Goal: Find specific fact: Find specific fact

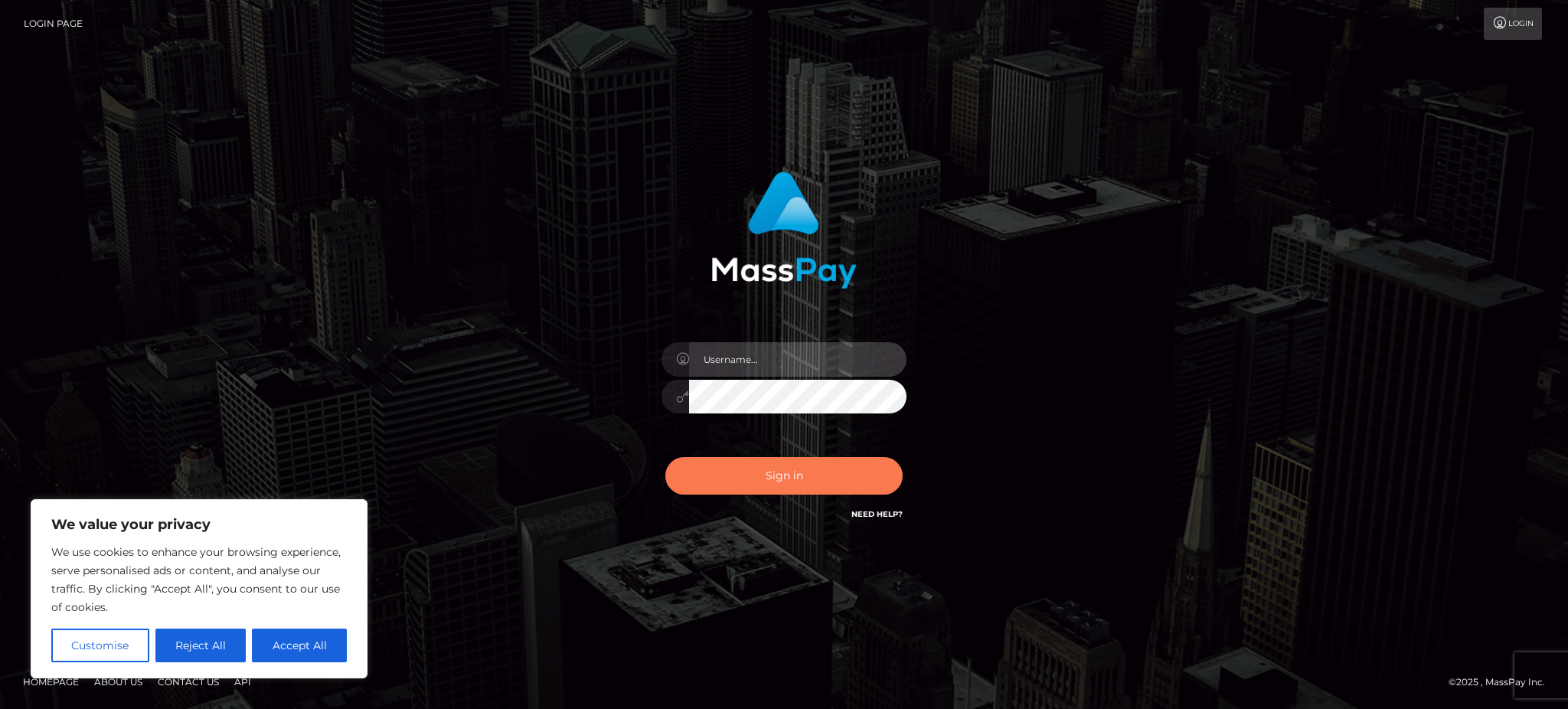
type input "Gaizelle"
click at [880, 463] on button "Sign in" at bounding box center [783, 475] width 237 height 37
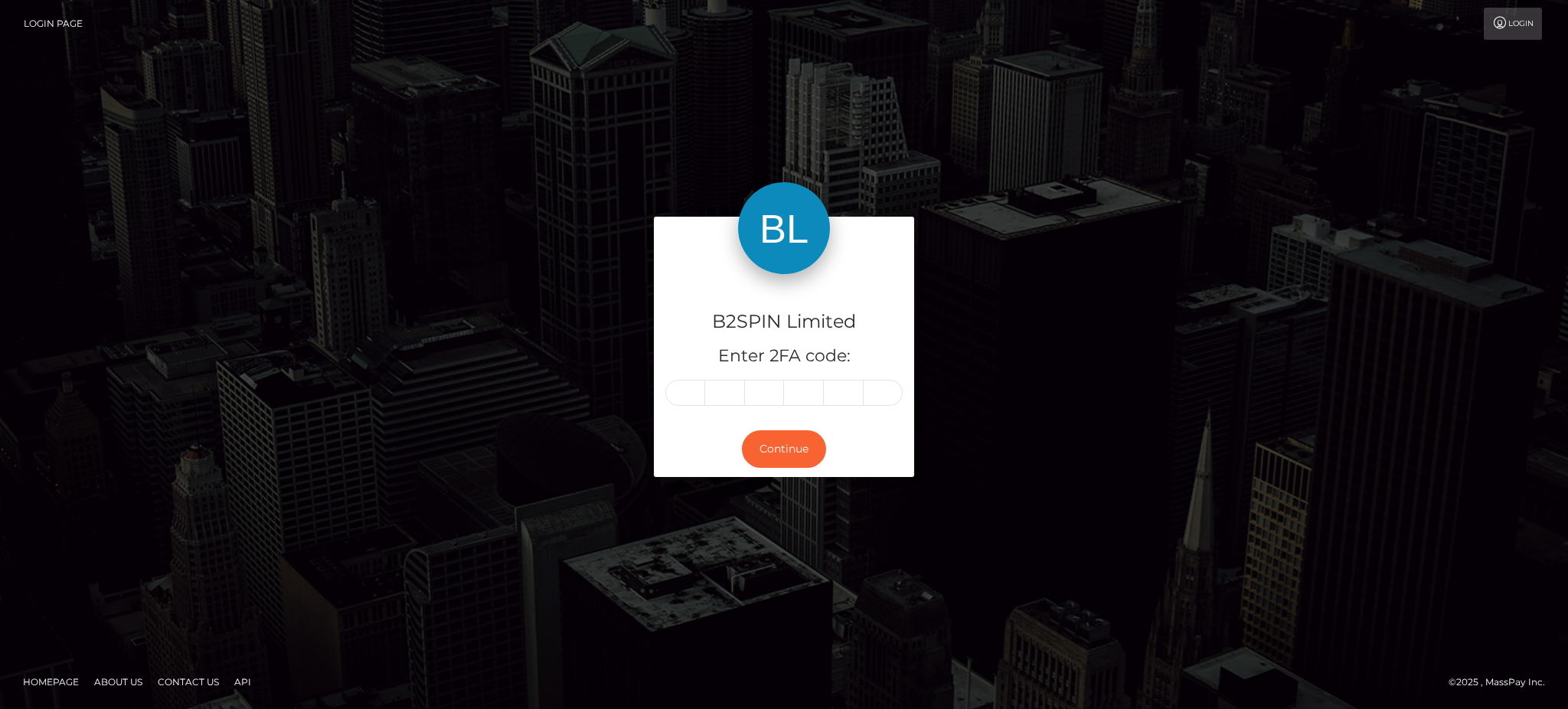
click at [664, 403] on div "B2SPIN Limited Enter 2FA code:" at bounding box center [783, 347] width 260 height 147
click at [687, 396] on input "text" at bounding box center [685, 393] width 40 height 26
type input "4"
type input "1"
type input "7"
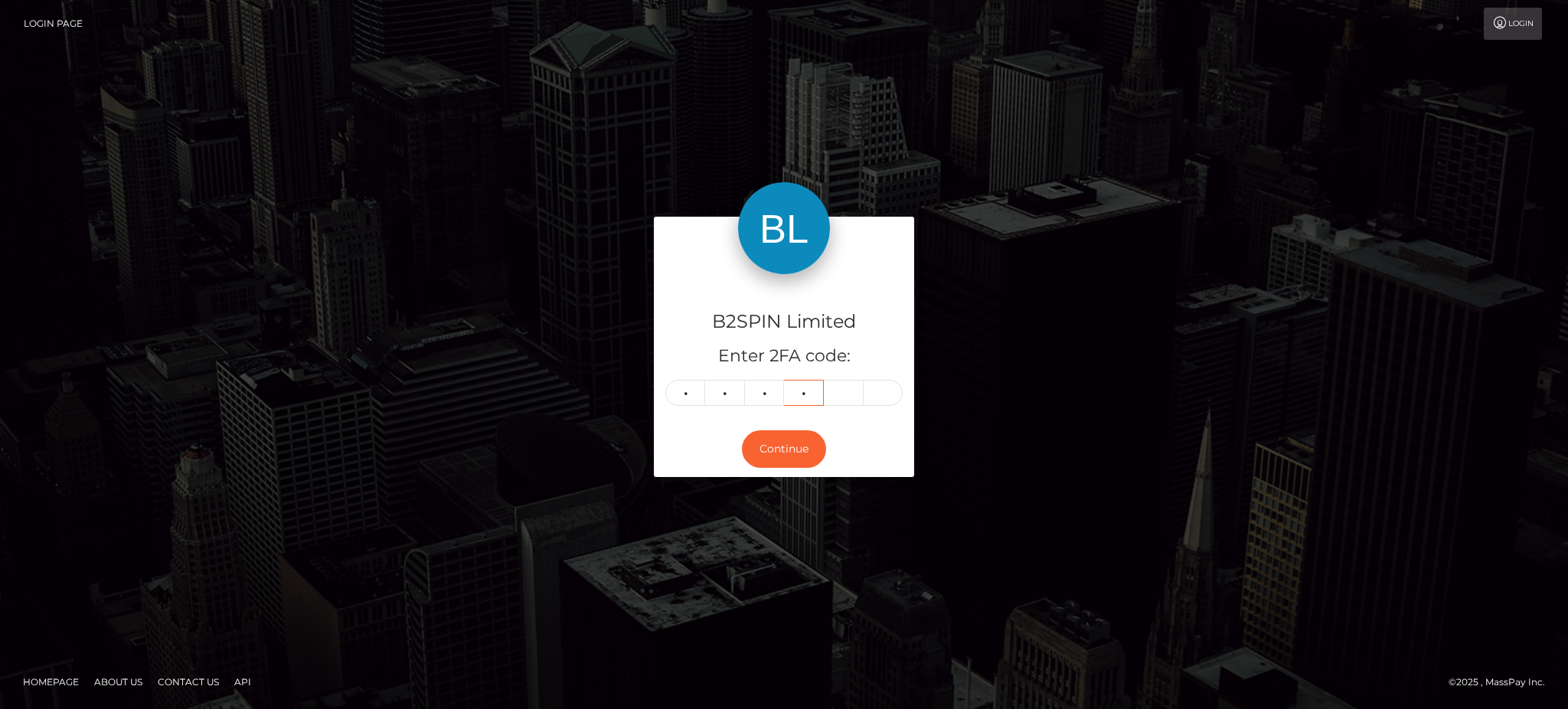
type input "7"
type input "5"
type input "4"
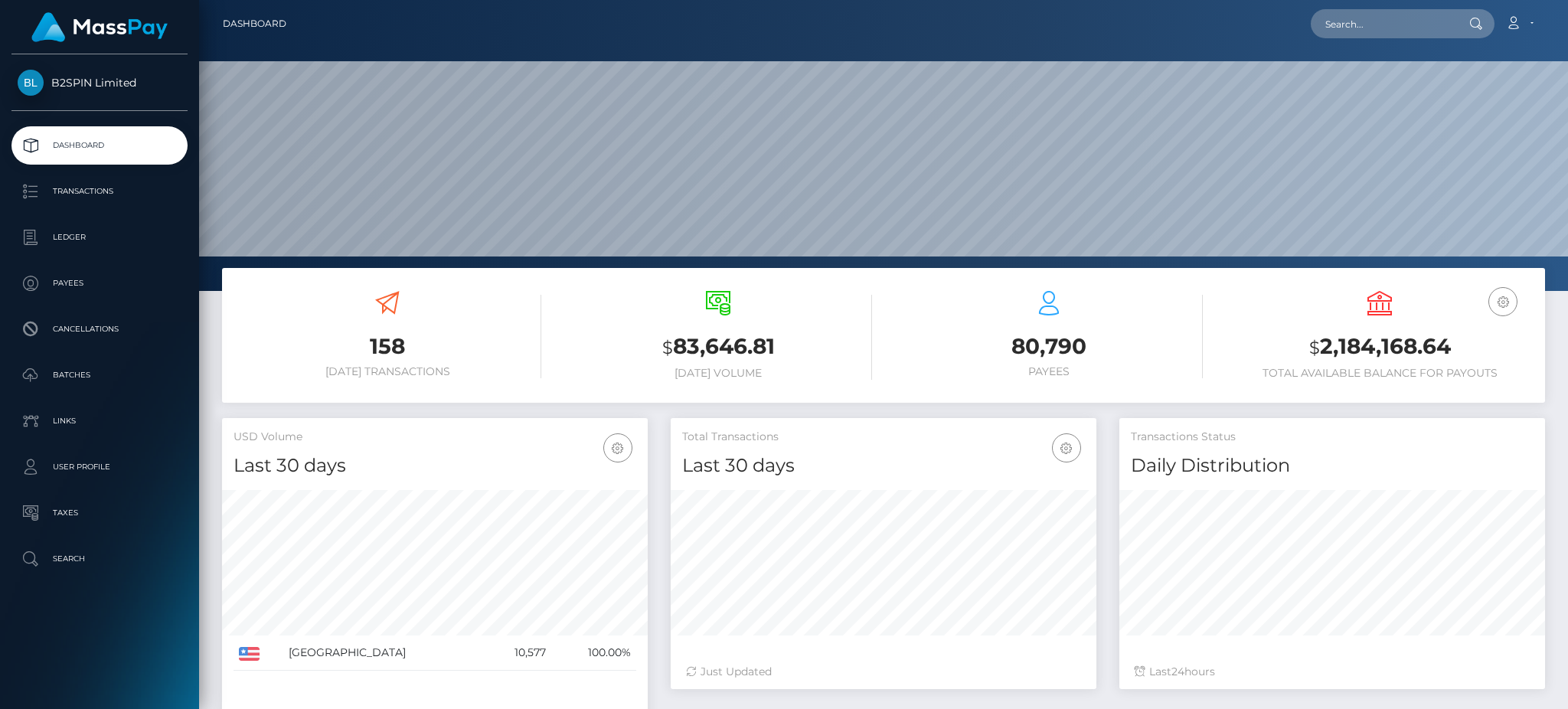
scroll to position [272, 425]
click at [1361, 37] on input "text" at bounding box center [1382, 24] width 144 height 29
paste input "63771fc9-78e9-4cdb-9f3b-f86f1dd06260"
type input "63771fc9-78e9-4cdb-9f3b-f86f1dd06260"
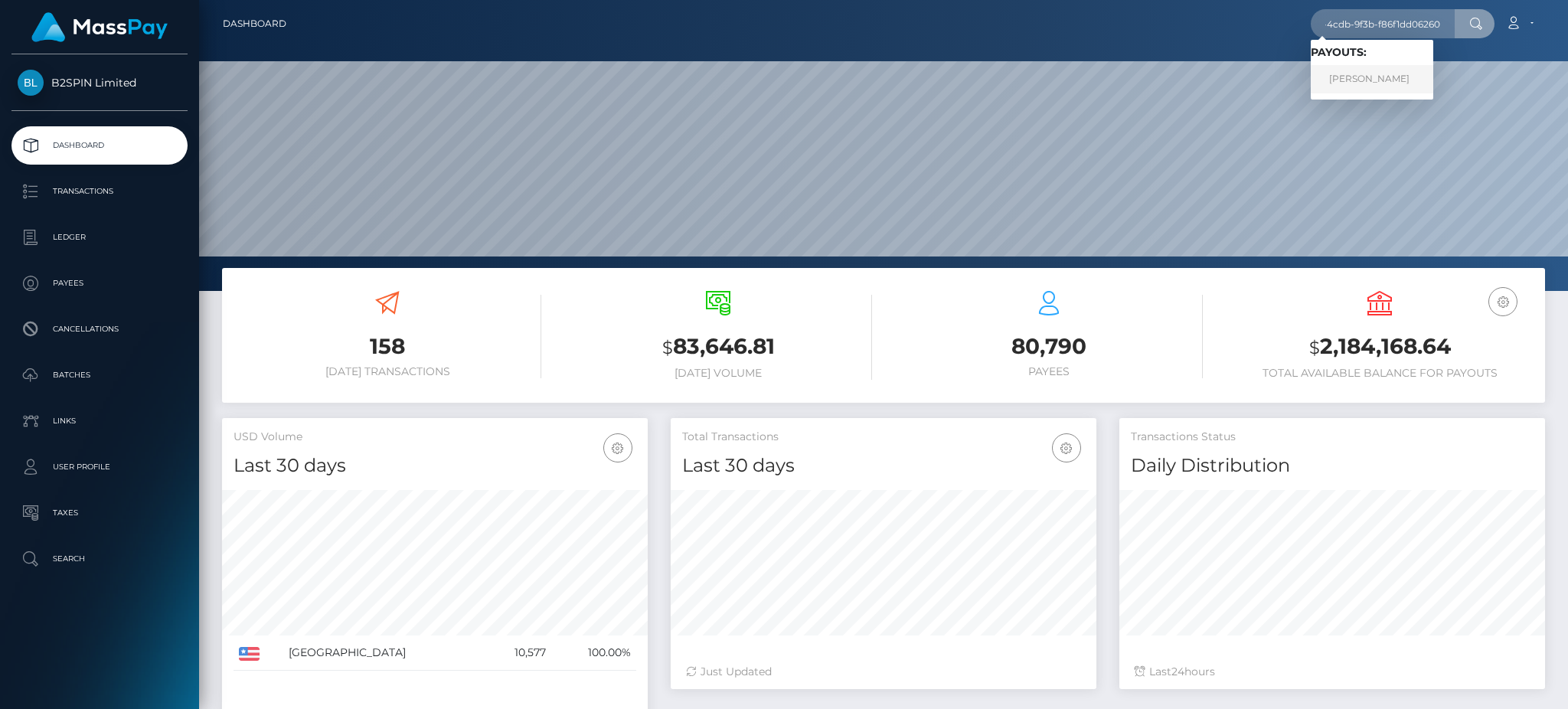
click at [1381, 89] on link "MARY ROSE MACIAS" at bounding box center [1372, 79] width 123 height 28
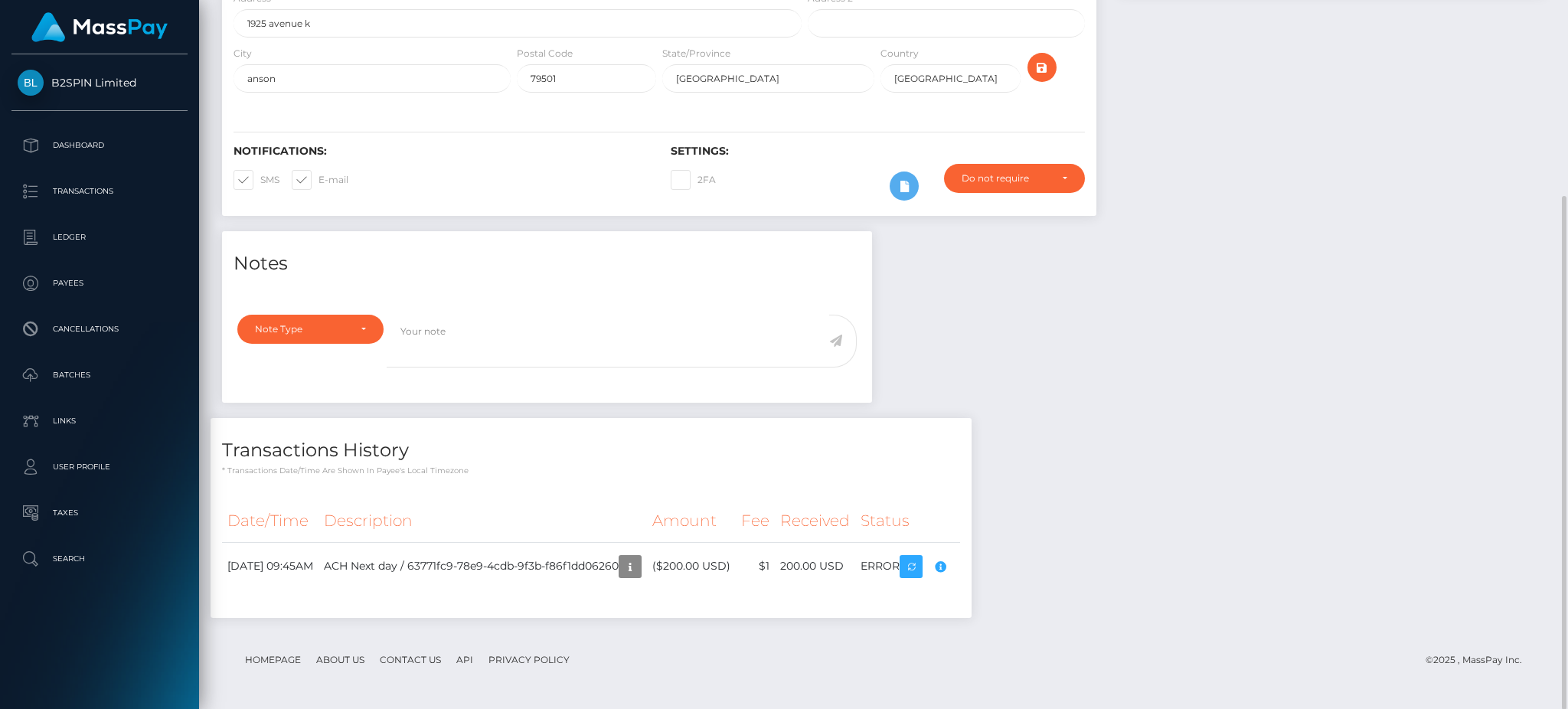
scroll to position [184, 425]
click at [1326, 414] on div "Notes Note Type Compliance Clear Compliance General Note Type" at bounding box center [883, 432] width 1346 height 402
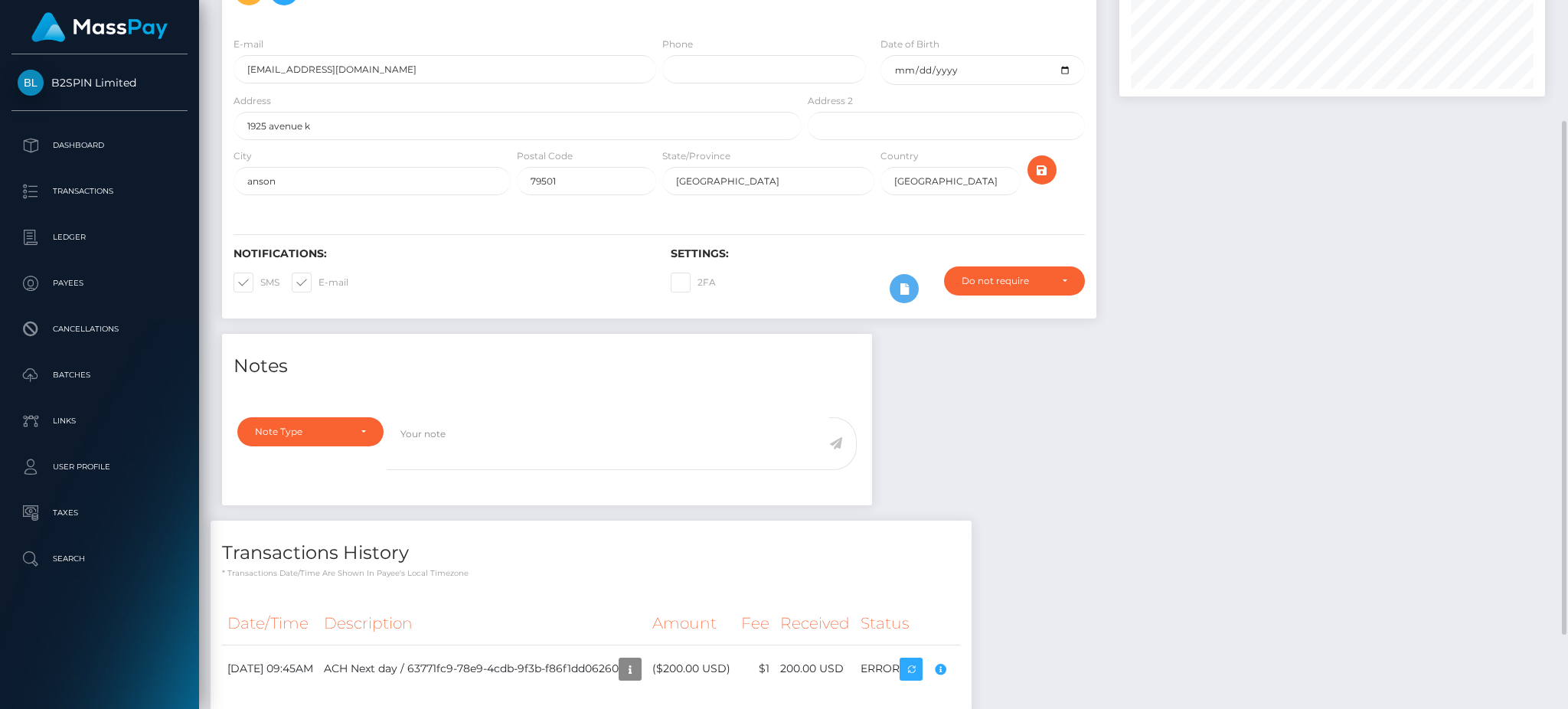
scroll to position [66, 0]
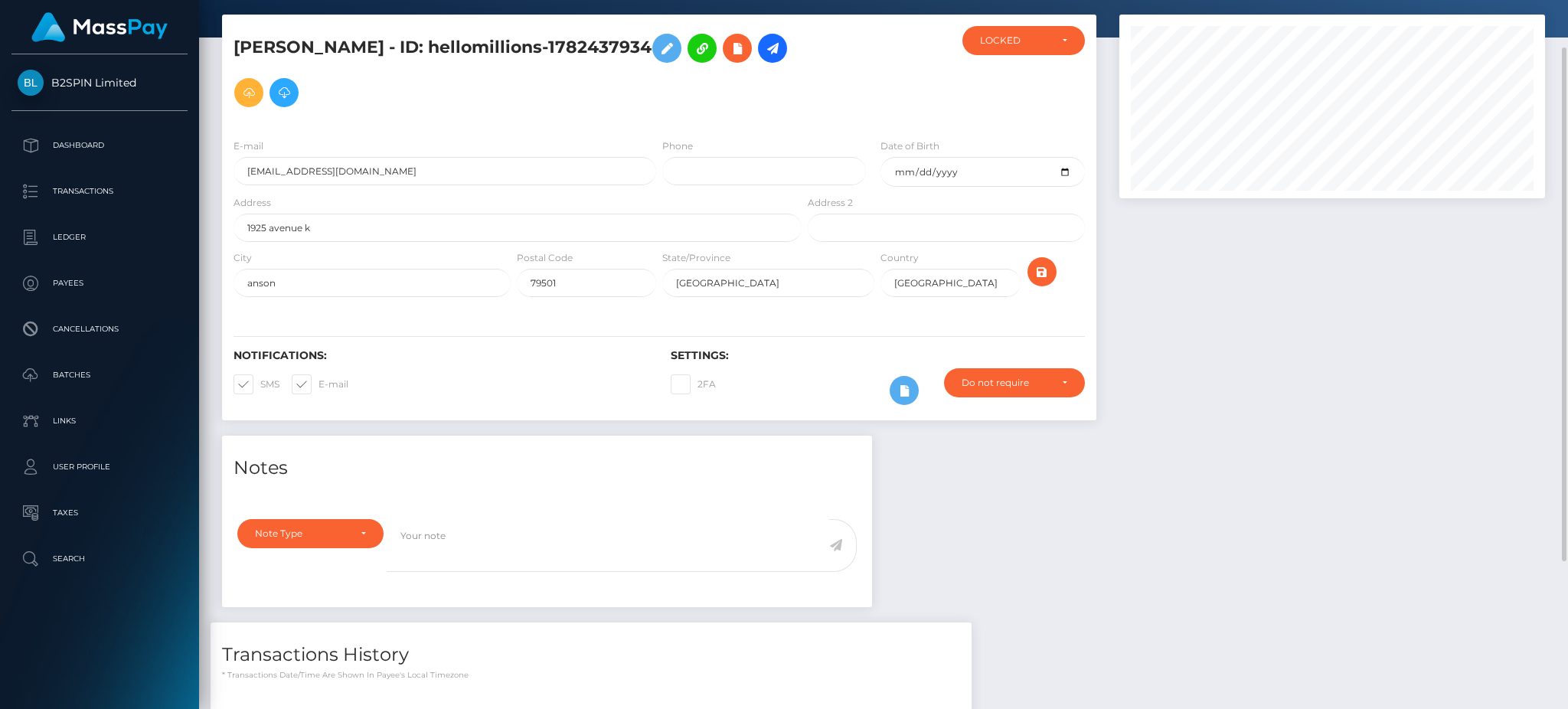
click at [622, 52] on h5 "[PERSON_NAME] - ID: hellomillions-1782437934" at bounding box center [513, 70] width 560 height 89
copy h5 "1782437934"
drag, startPoint x: 417, startPoint y: 57, endPoint x: 240, endPoint y: 45, distance: 177.4
click at [240, 45] on h5 "[PERSON_NAME] - ID: hellomillions-1782437934" at bounding box center [513, 70] width 560 height 89
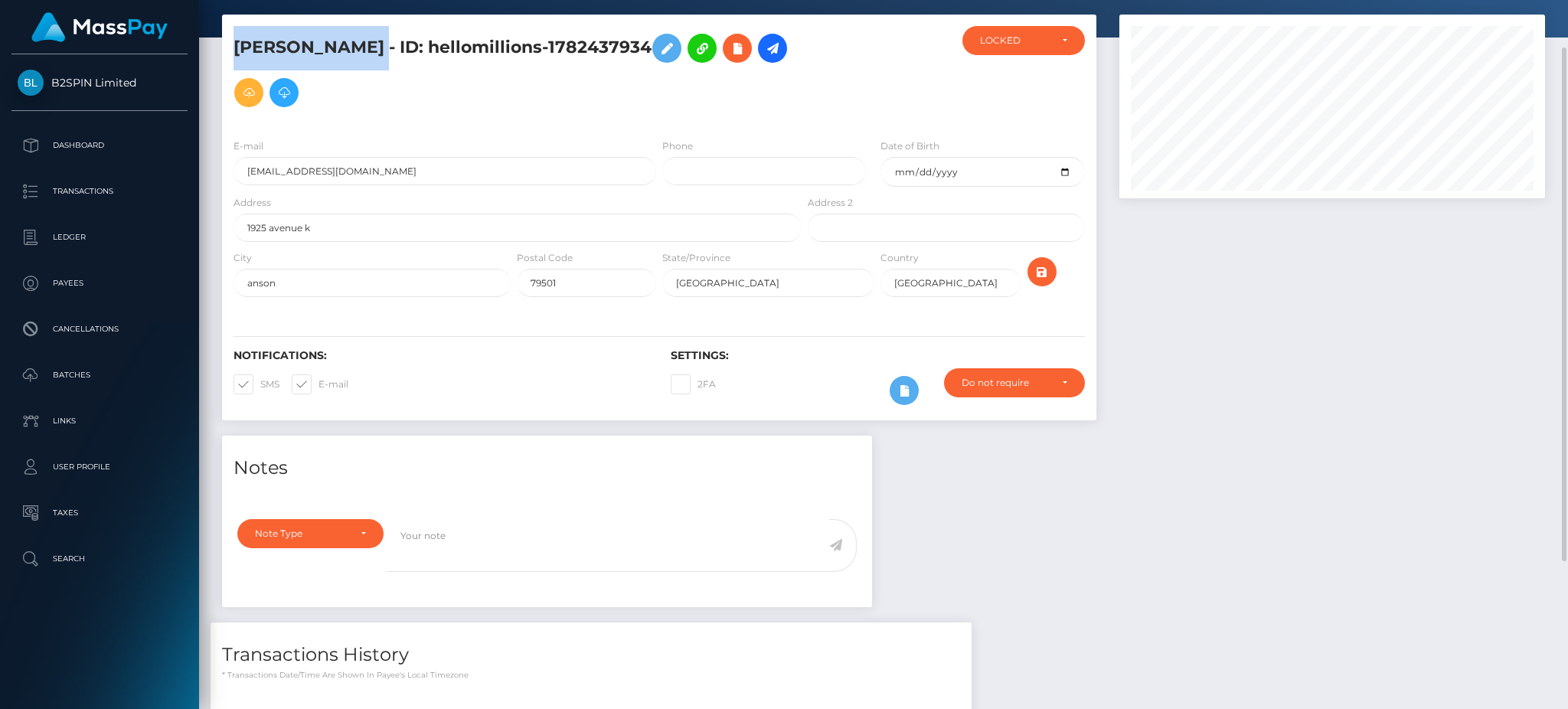
copy h5 "[PERSON_NAME]"
click at [606, 47] on h5 "[PERSON_NAME] - ID: hellomillions-1782437934" at bounding box center [513, 70] width 560 height 89
copy h5 "1782437934"
